Goal: Task Accomplishment & Management: Manage account settings

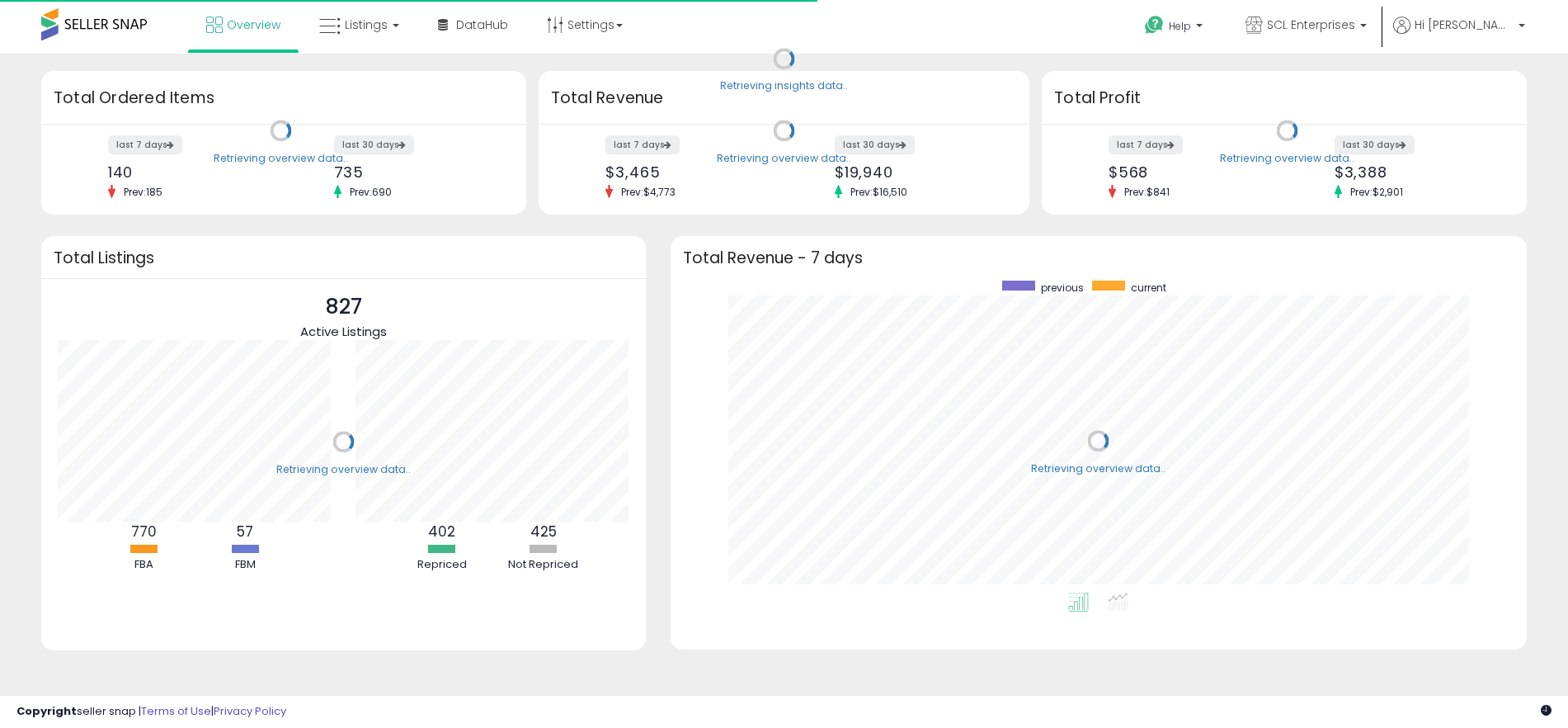
scroll to position [312, 823]
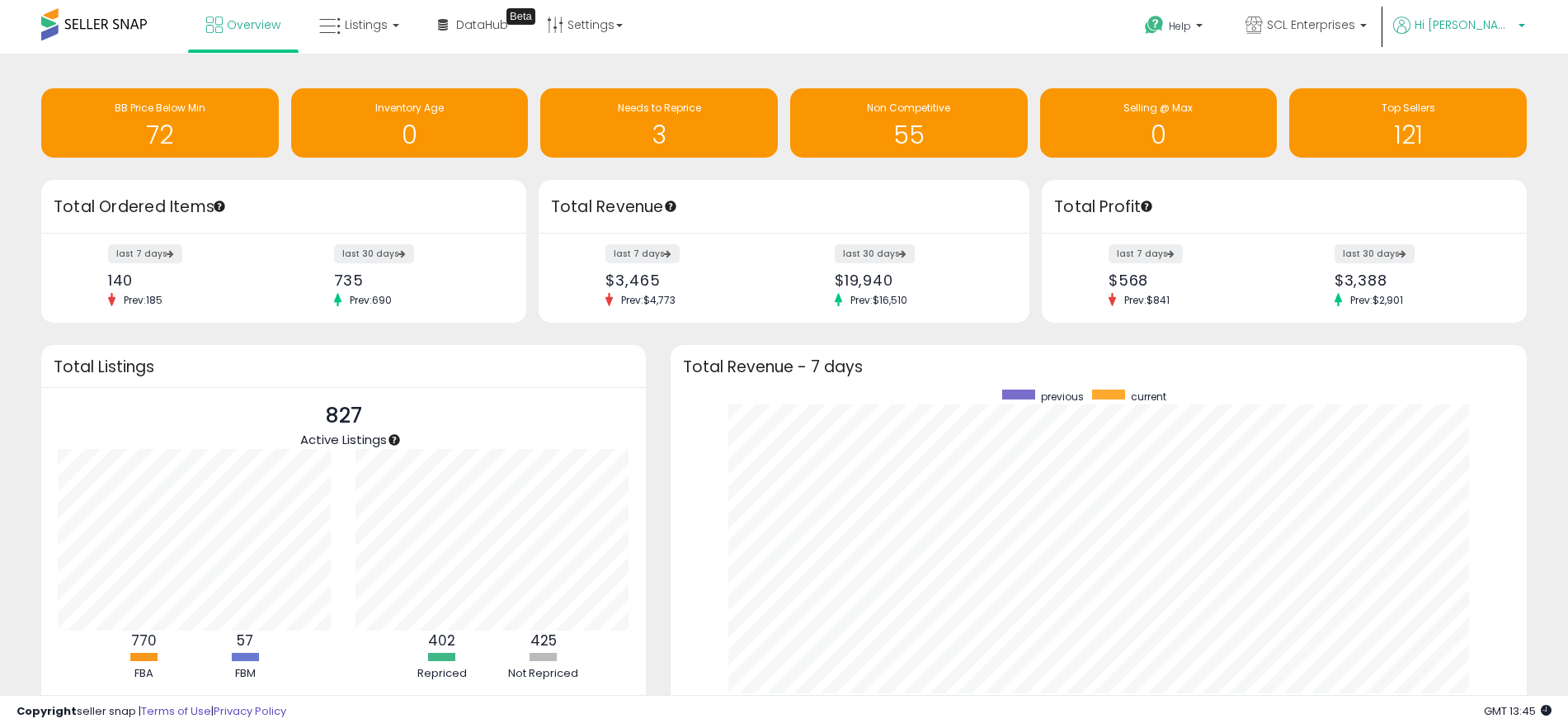
click at [1513, 23] on p "Hi [PERSON_NAME]" at bounding box center [1459, 26] width 132 height 20
click at [1507, 80] on link "Account" at bounding box center [1487, 88] width 44 height 16
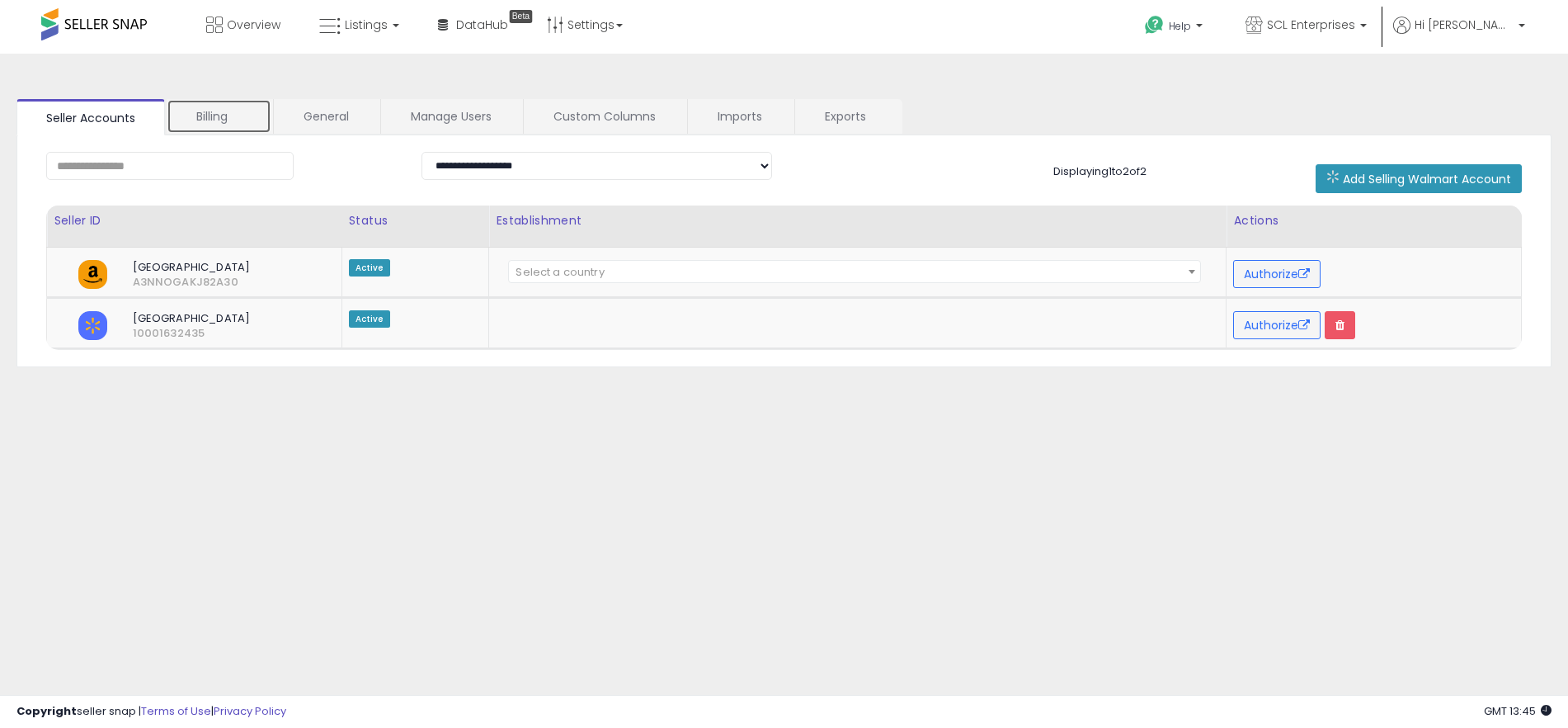
click at [227, 125] on link "Billing" at bounding box center [218, 117] width 104 height 35
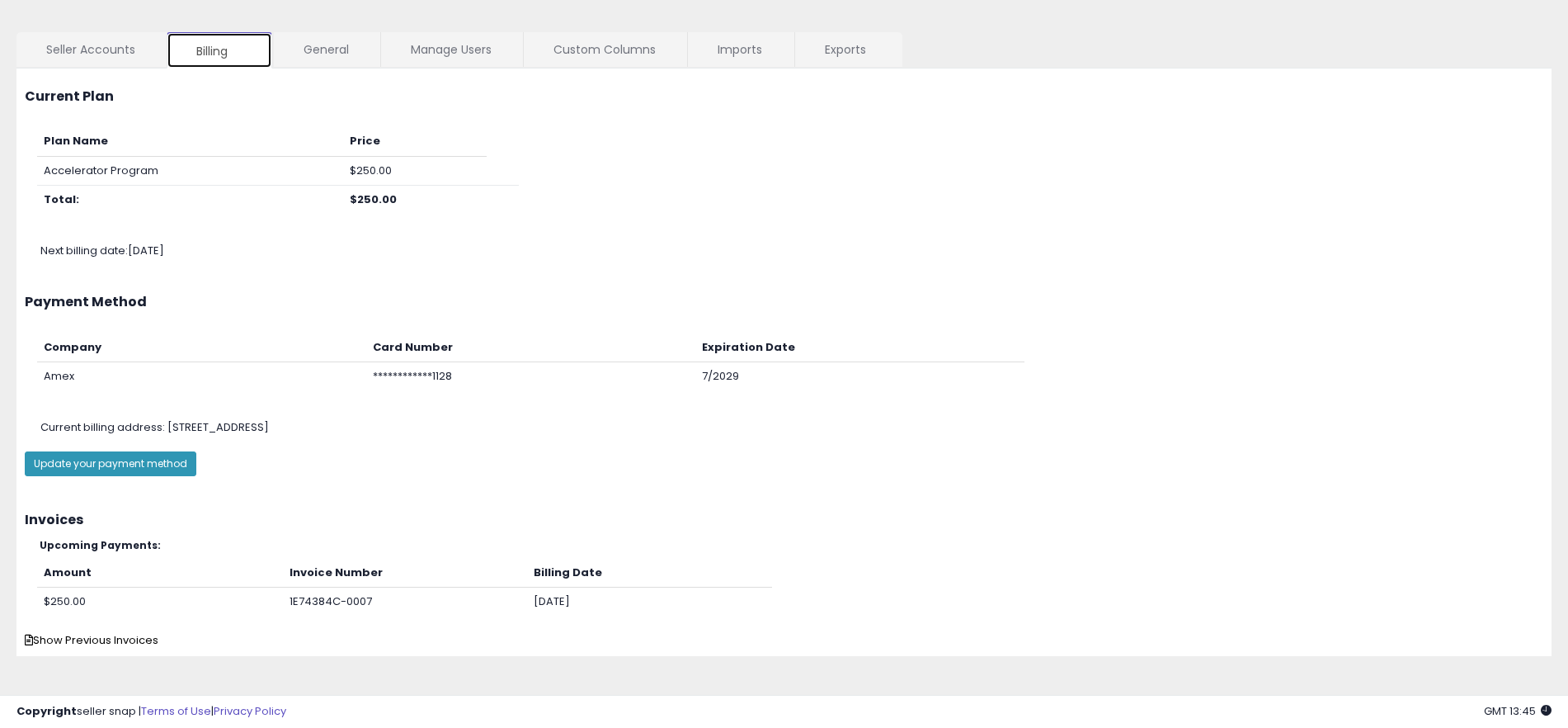
scroll to position [78, 0]
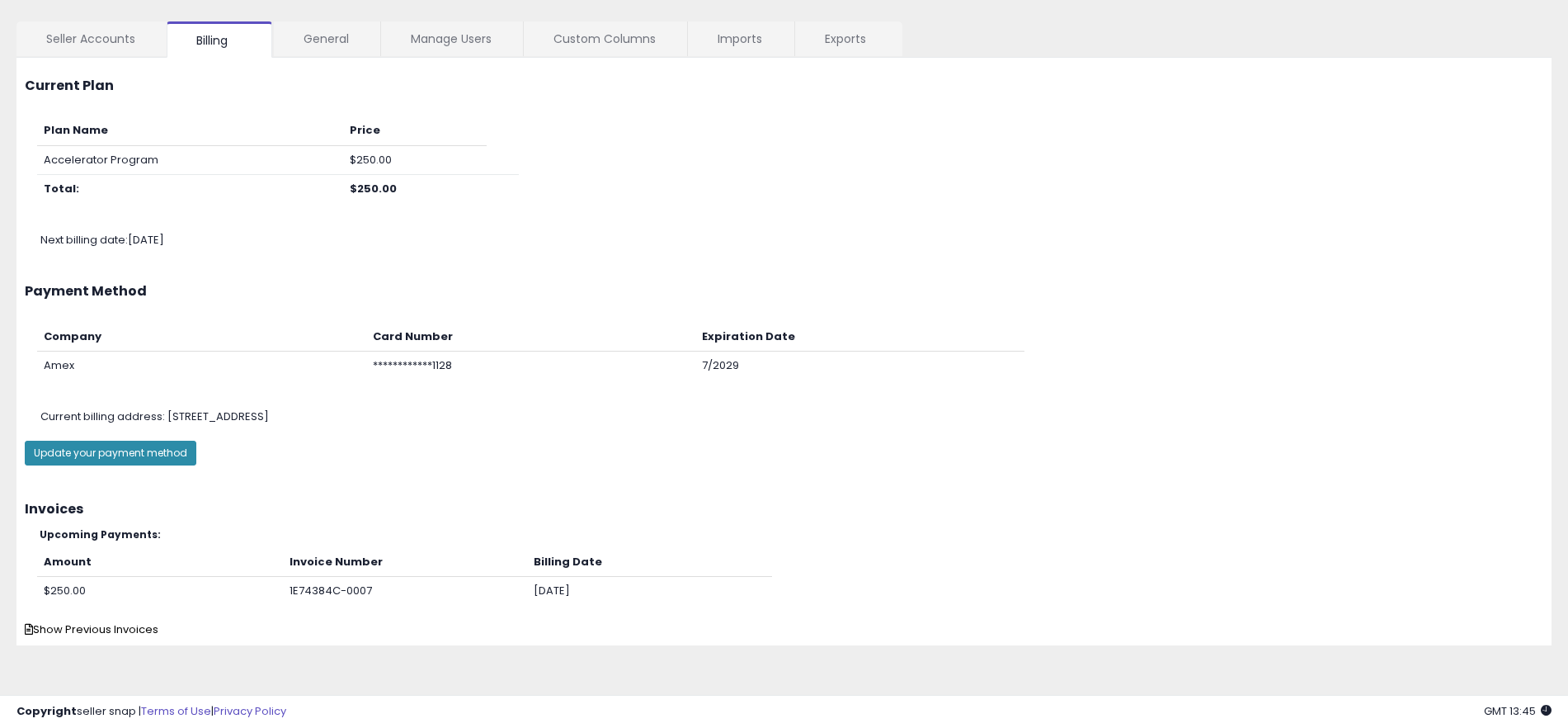
click at [153, 449] on button "Update your payment method" at bounding box center [110, 452] width 172 height 24
